Goal: Task Accomplishment & Management: Use online tool/utility

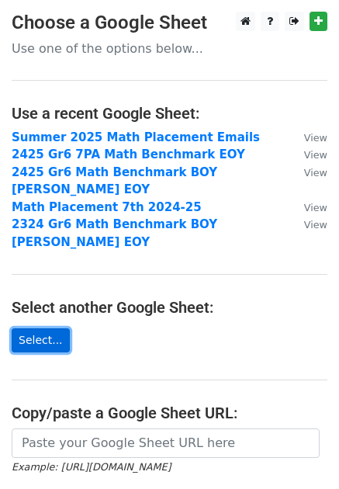
click at [36, 328] on link "Select..." at bounding box center [41, 340] width 58 height 24
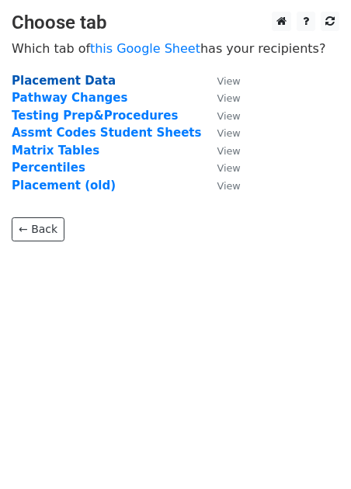
click at [59, 78] on strong "Placement Data" at bounding box center [64, 81] width 104 height 14
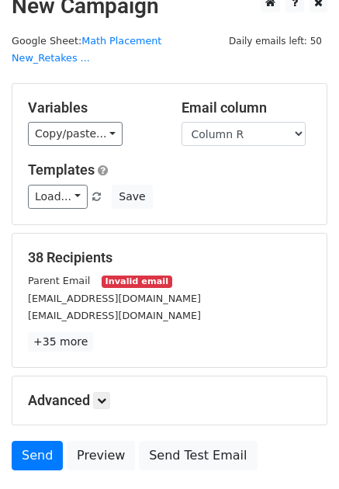
scroll to position [43, 0]
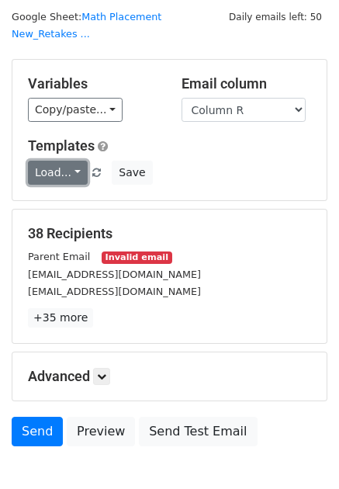
click at [71, 161] on link "Load..." at bounding box center [58, 173] width 60 height 24
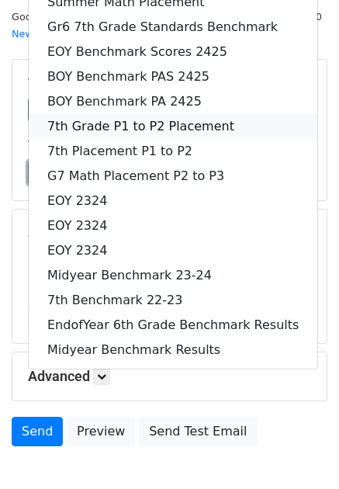
scroll to position [0, 0]
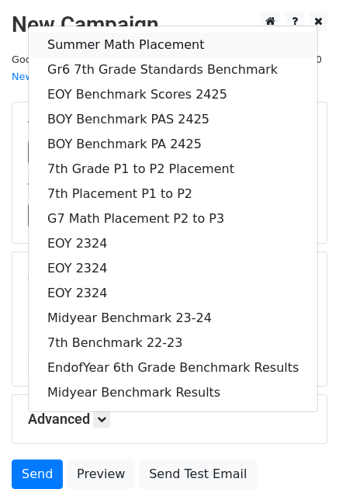
click at [89, 33] on link "Summer Math Placement" at bounding box center [173, 45] width 289 height 25
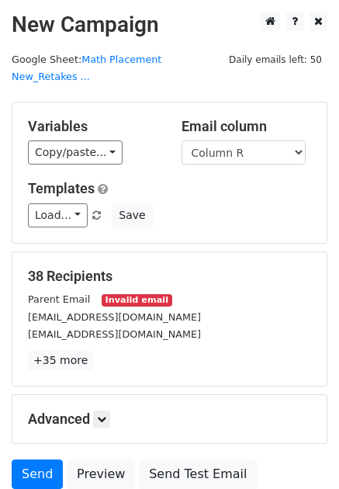
scroll to position [112, 0]
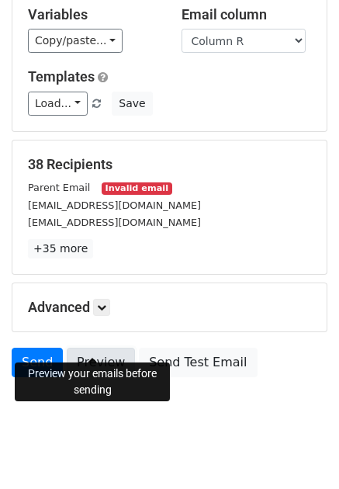
click at [86, 348] on link "Preview" at bounding box center [101, 362] width 68 height 29
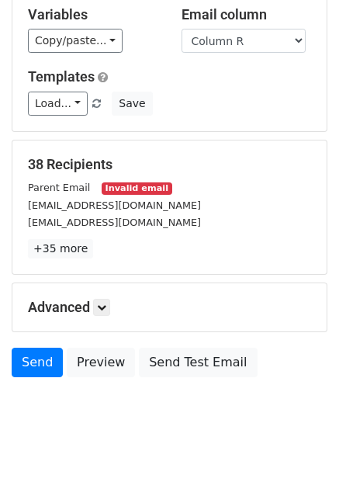
scroll to position [0, 0]
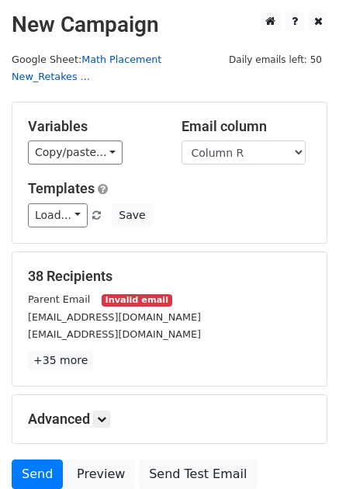
click at [154, 58] on link "Math Placement New_Retakes ..." at bounding box center [87, 68] width 150 height 29
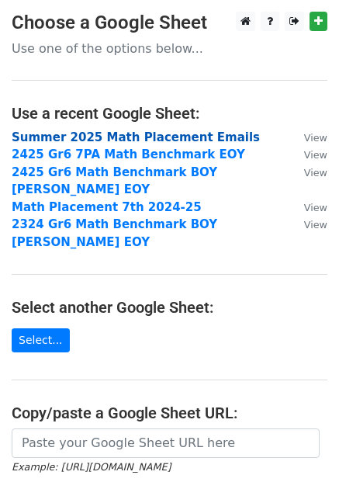
click at [141, 137] on strong "Summer 2025 Math Placement Emails" at bounding box center [136, 137] width 248 height 14
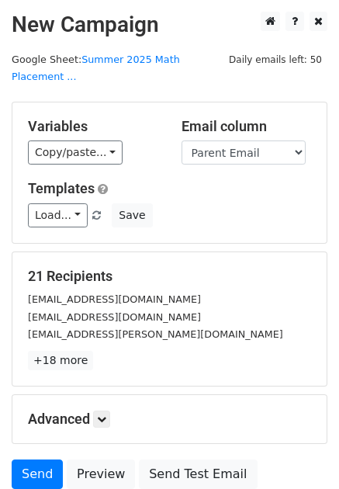
click at [214, 118] on h5 "Email column" at bounding box center [247, 126] width 130 height 17
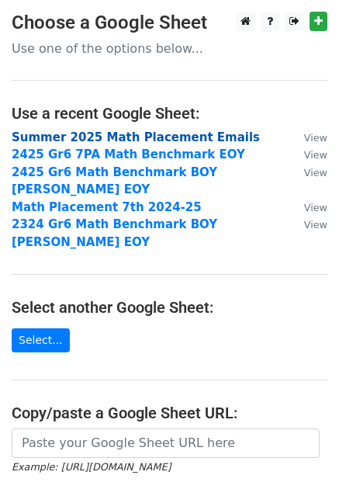
click at [54, 132] on strong "Summer 2025 Math Placement Emails" at bounding box center [136, 137] width 248 height 14
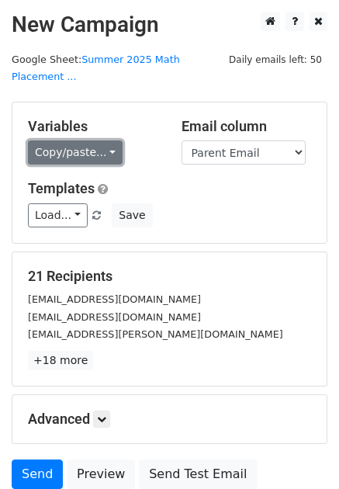
click at [87, 140] on link "Copy/paste..." at bounding box center [75, 152] width 95 height 24
click at [102, 140] on link "Copy/paste..." at bounding box center [75, 152] width 95 height 24
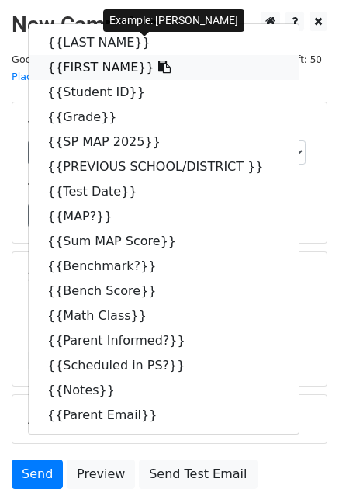
click at [91, 55] on link "{{FIRST NAME}}" at bounding box center [164, 67] width 270 height 25
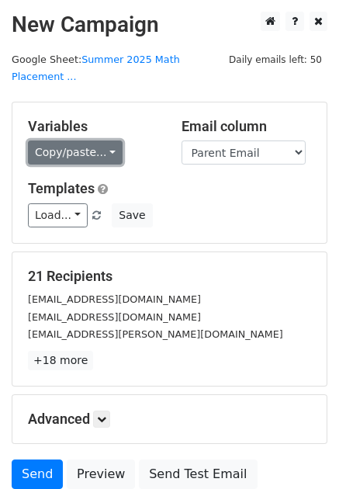
click at [93, 141] on link "Copy/paste..." at bounding box center [75, 152] width 95 height 24
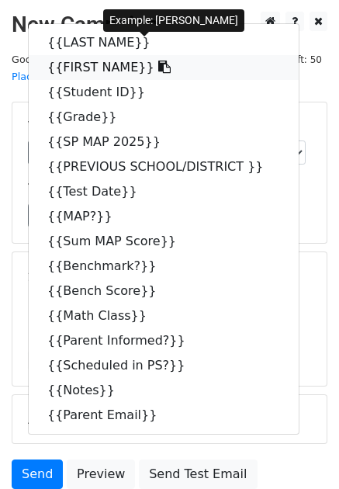
click at [158, 61] on icon at bounding box center [164, 67] width 12 height 12
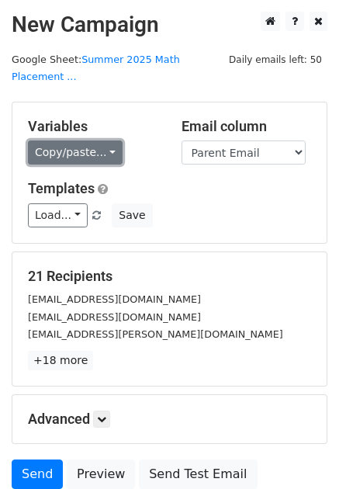
click at [100, 140] on link "Copy/paste..." at bounding box center [75, 152] width 95 height 24
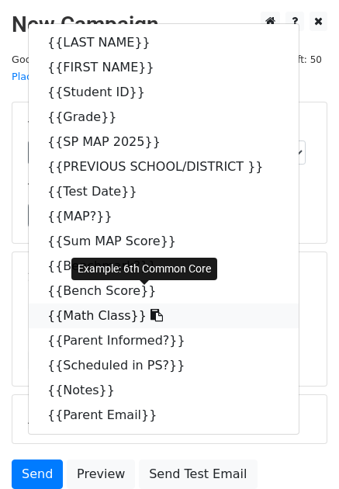
click at [151, 309] on icon at bounding box center [157, 315] width 12 height 12
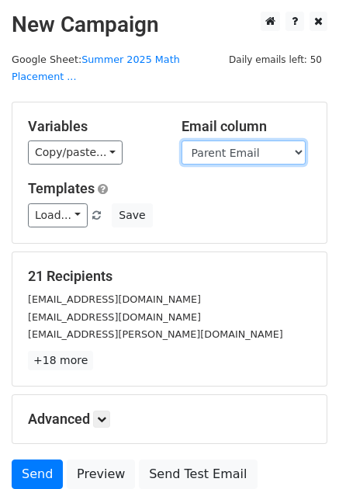
click at [289, 140] on select "LAST NAME FIRST NAME Student ID Grade SP MAP 2025 PREVIOUS SCHOOL/DISTRICT Test…" at bounding box center [244, 152] width 124 height 24
click at [182, 140] on select "LAST NAME FIRST NAME Student ID Grade SP MAP 2025 PREVIOUS SCHOOL/DISTRICT Test…" at bounding box center [244, 152] width 124 height 24
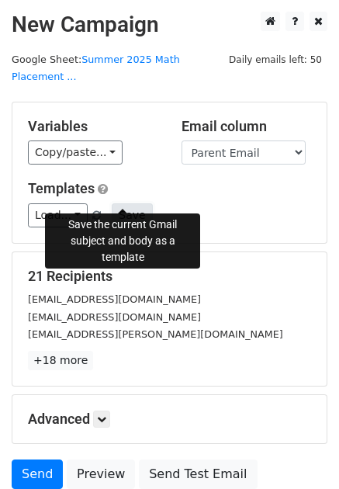
click at [124, 203] on button "Save" at bounding box center [132, 215] width 40 height 24
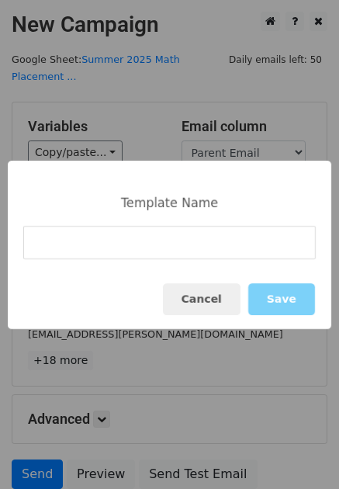
click at [124, 196] on div "Template Name" at bounding box center [169, 203] width 113 height 15
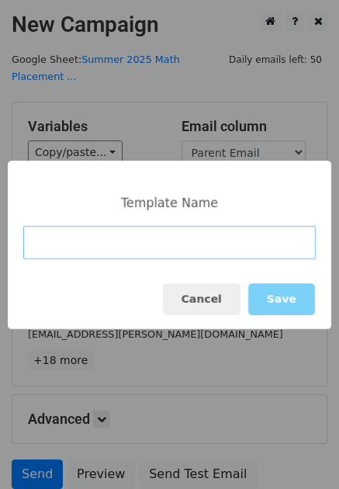
click at [100, 251] on input at bounding box center [169, 242] width 293 height 33
type input "Math Placement 8/13"
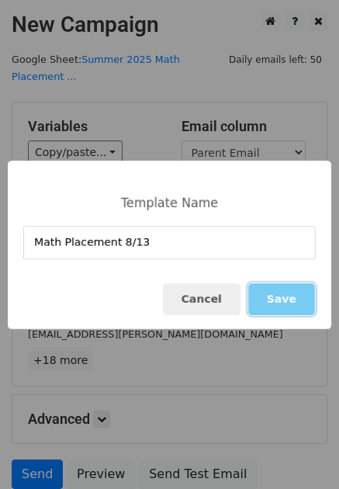
click at [284, 296] on button "Save" at bounding box center [281, 299] width 67 height 32
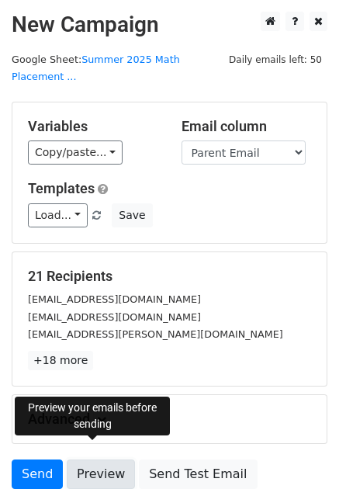
click at [103, 461] on link "Preview" at bounding box center [101, 473] width 68 height 29
click at [94, 459] on link "Preview" at bounding box center [101, 473] width 68 height 29
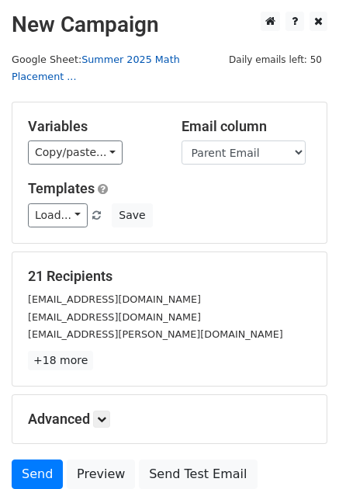
click at [159, 59] on link "Summer 2025 Math Placement ..." at bounding box center [96, 68] width 168 height 29
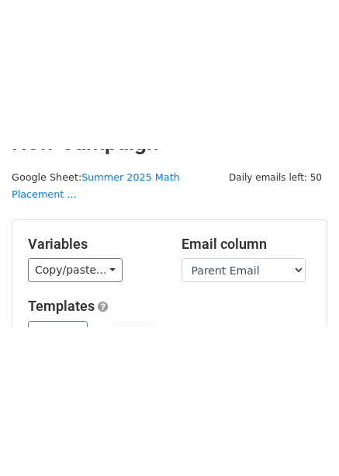
scroll to position [103, 0]
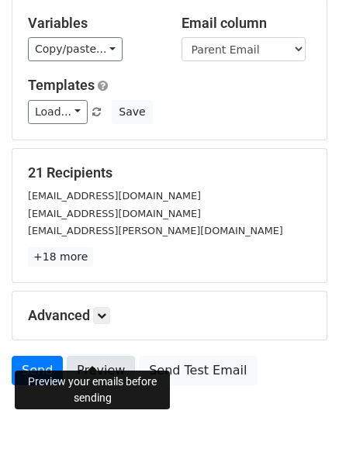
click at [109, 359] on link "Preview" at bounding box center [101, 370] width 68 height 29
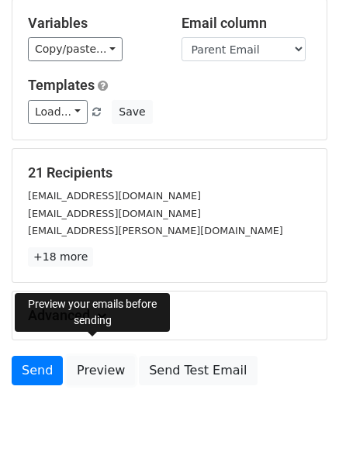
scroll to position [0, 0]
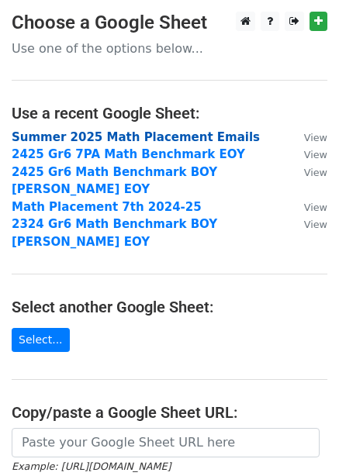
click at [106, 134] on strong "Summer 2025 Math Placement Emails" at bounding box center [136, 137] width 248 height 14
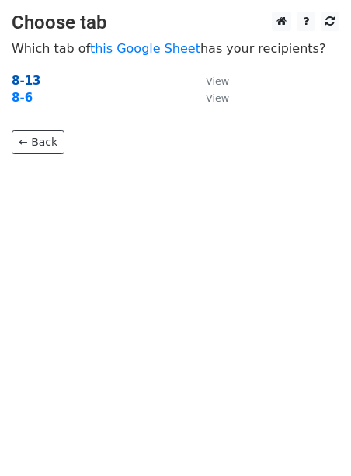
click at [28, 77] on strong "8-13" at bounding box center [26, 81] width 29 height 14
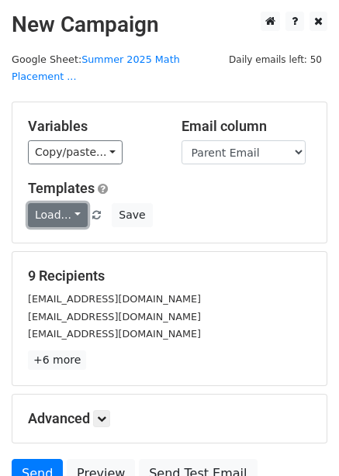
click at [65, 206] on link "Load..." at bounding box center [58, 215] width 60 height 24
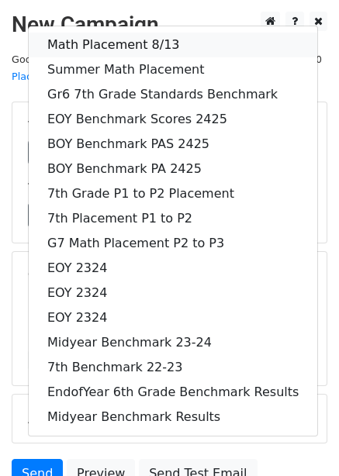
click at [90, 33] on link "Math Placement 8/13" at bounding box center [173, 45] width 289 height 25
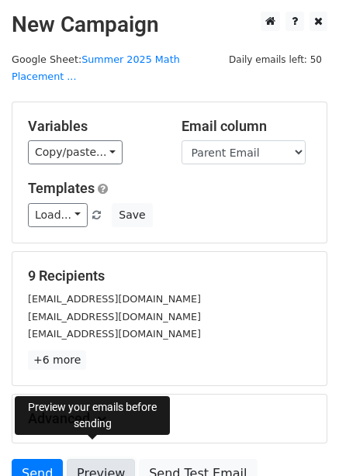
click at [89, 459] on link "Preview" at bounding box center [101, 473] width 68 height 29
click at [90, 459] on link "Preview" at bounding box center [101, 473] width 68 height 29
click at [86, 460] on link "Preview" at bounding box center [101, 473] width 68 height 29
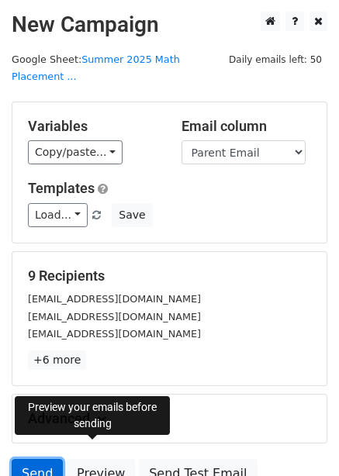
click at [36, 459] on link "Send" at bounding box center [37, 473] width 51 height 29
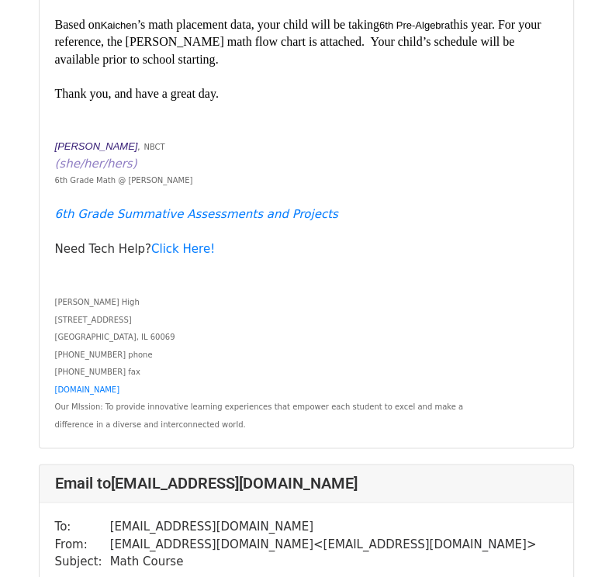
scroll to position [1133, 0]
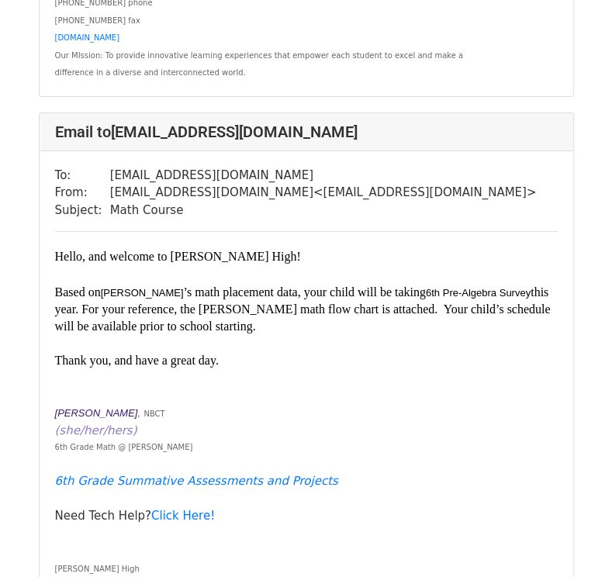
scroll to position [3122, 0]
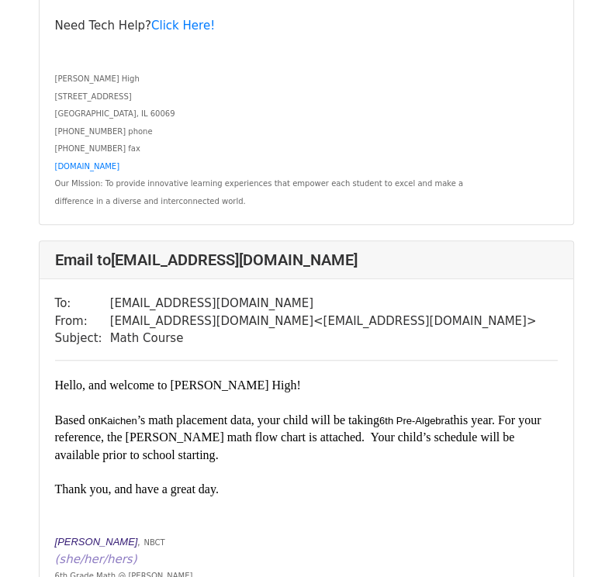
scroll to position [473, 0]
